Goal: Task Accomplishment & Management: Manage account settings

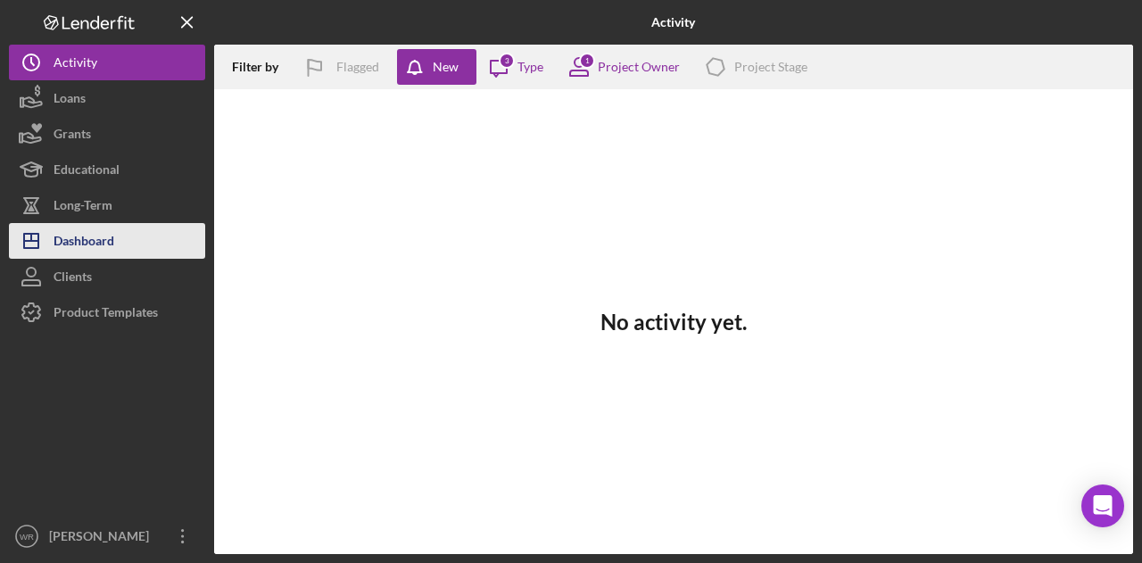
click at [150, 242] on button "Icon/Dashboard Dashboard" at bounding box center [107, 241] width 196 height 36
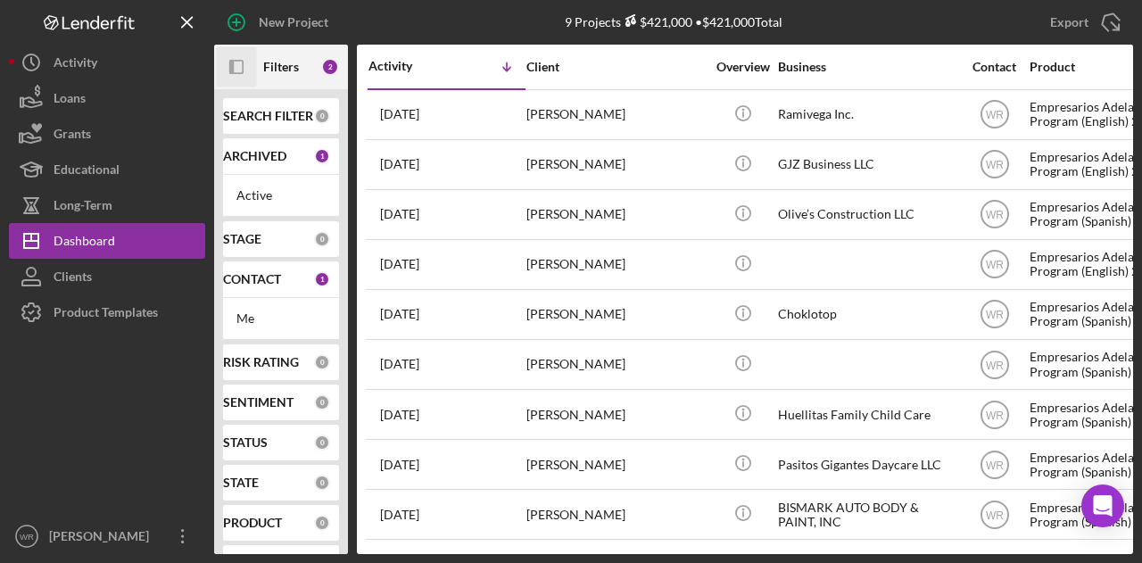
click at [227, 65] on icon "Icon/Panel Side Expand" at bounding box center [237, 67] width 40 height 40
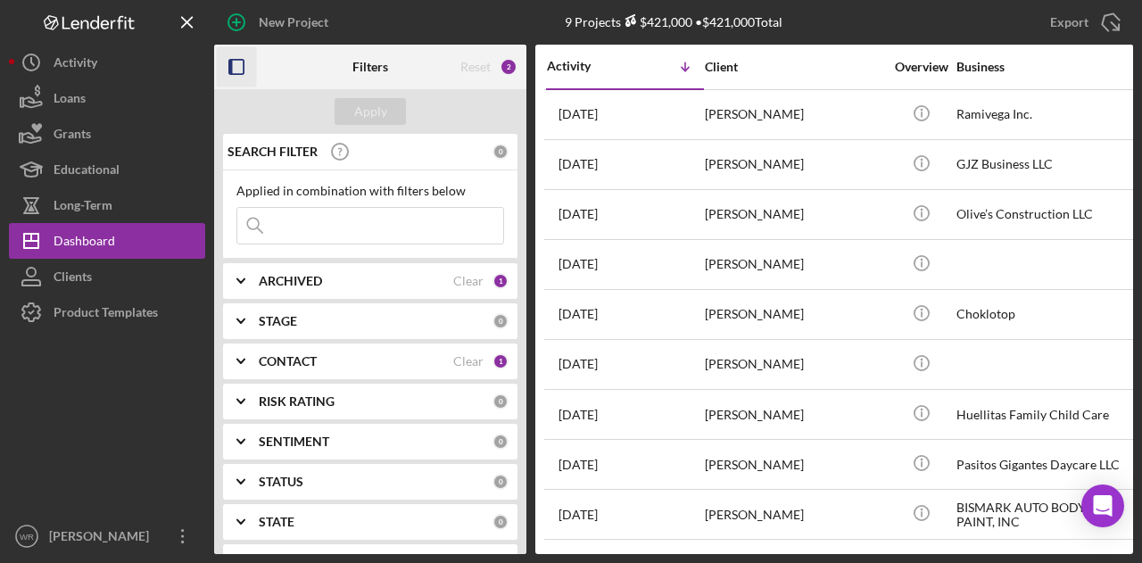
click at [301, 369] on div "CONTACT Clear 1" at bounding box center [384, 362] width 250 height 36
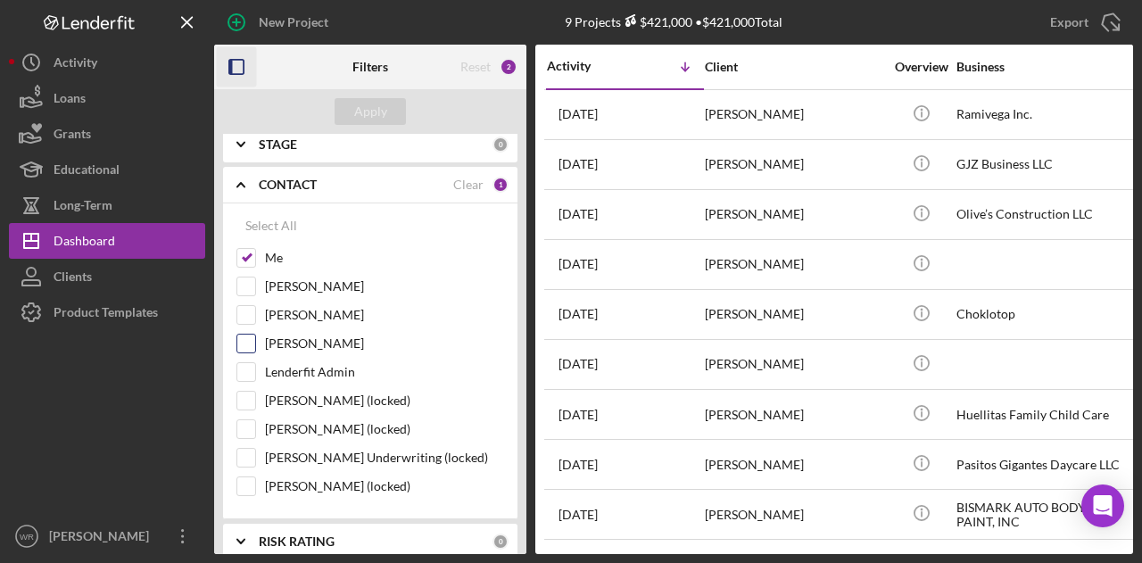
scroll to position [178, 0]
click at [304, 342] on label "Gloria Murillo" at bounding box center [384, 342] width 239 height 18
click at [255, 342] on input "Gloria Murillo" at bounding box center [246, 342] width 18 height 18
click at [371, 109] on div "Apply" at bounding box center [370, 111] width 33 height 27
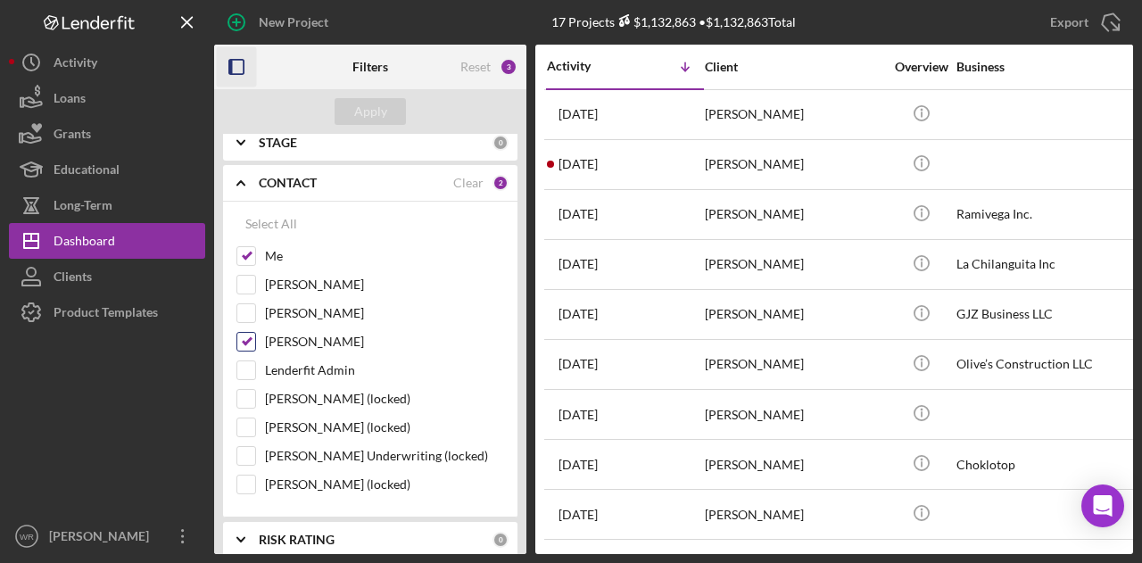
click at [325, 333] on label "Gloria Murillo" at bounding box center [384, 342] width 239 height 18
click at [255, 333] on input "Gloria Murillo" at bounding box center [246, 342] width 18 height 18
checkbox input "false"
click at [363, 102] on div "Apply" at bounding box center [370, 111] width 33 height 27
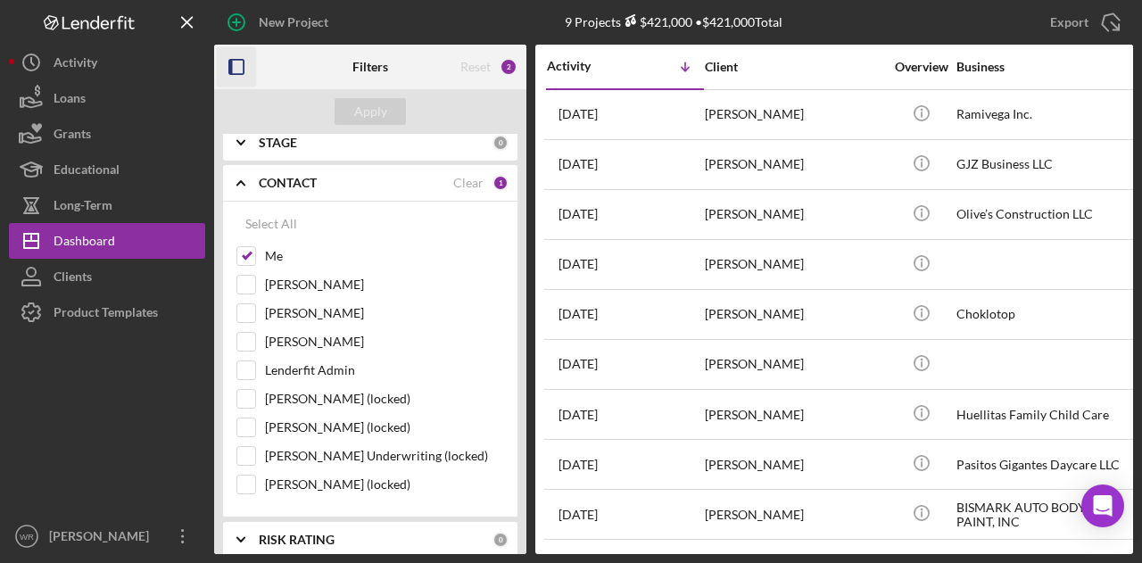
click at [239, 69] on icon "button" at bounding box center [237, 67] width 40 height 40
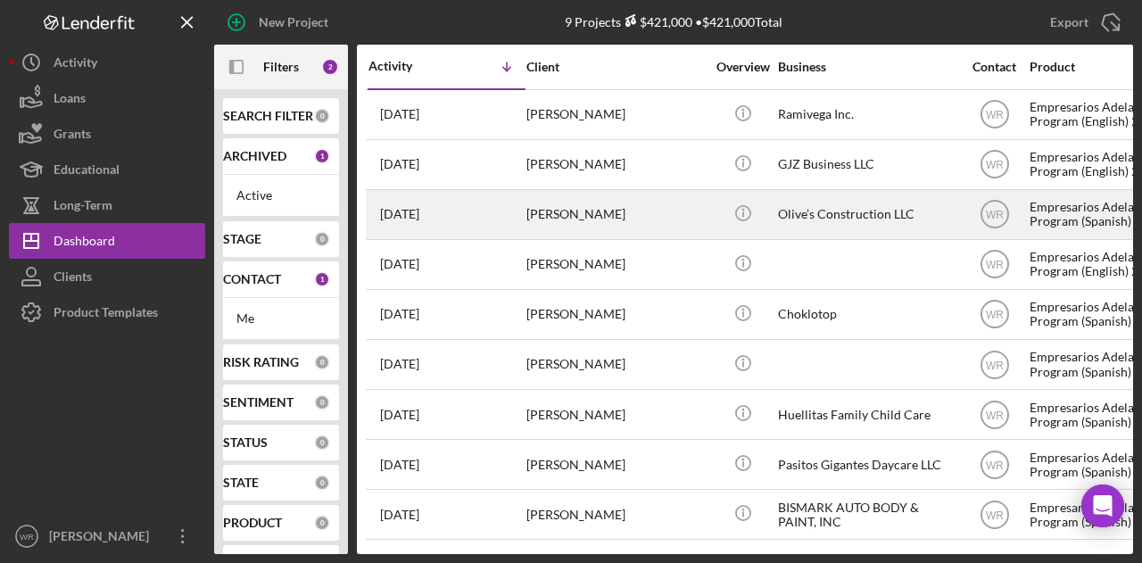
click at [574, 228] on div "[PERSON_NAME]" at bounding box center [615, 214] width 178 height 47
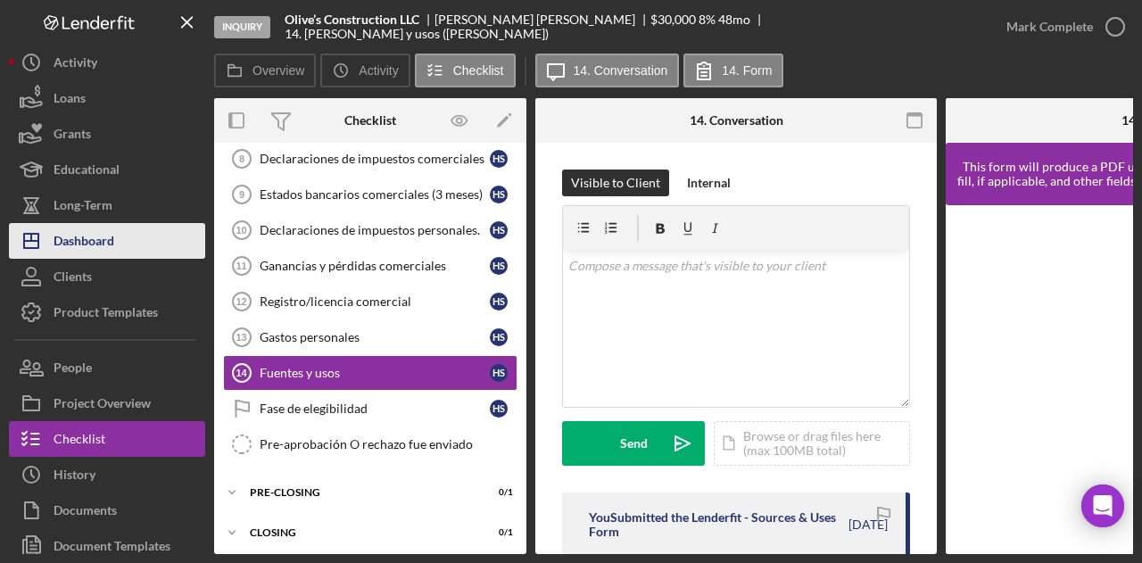
scroll to position [298, 0]
click at [115, 244] on button "Icon/Dashboard Dashboard" at bounding box center [107, 241] width 196 height 36
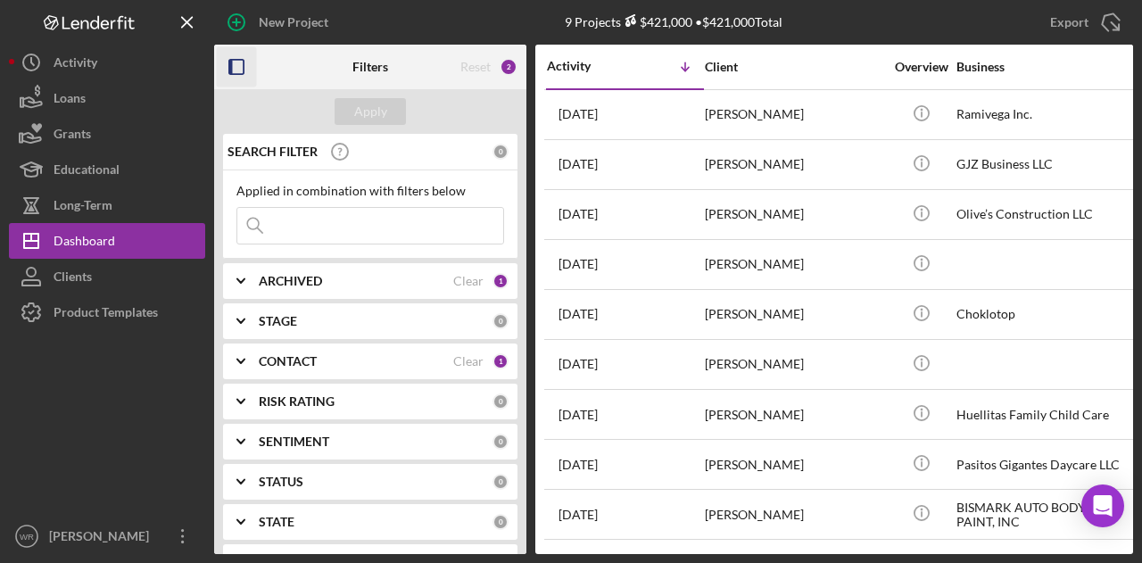
click at [232, 77] on icon "button" at bounding box center [237, 67] width 40 height 40
